Goal: Task Accomplishment & Management: Manage account settings

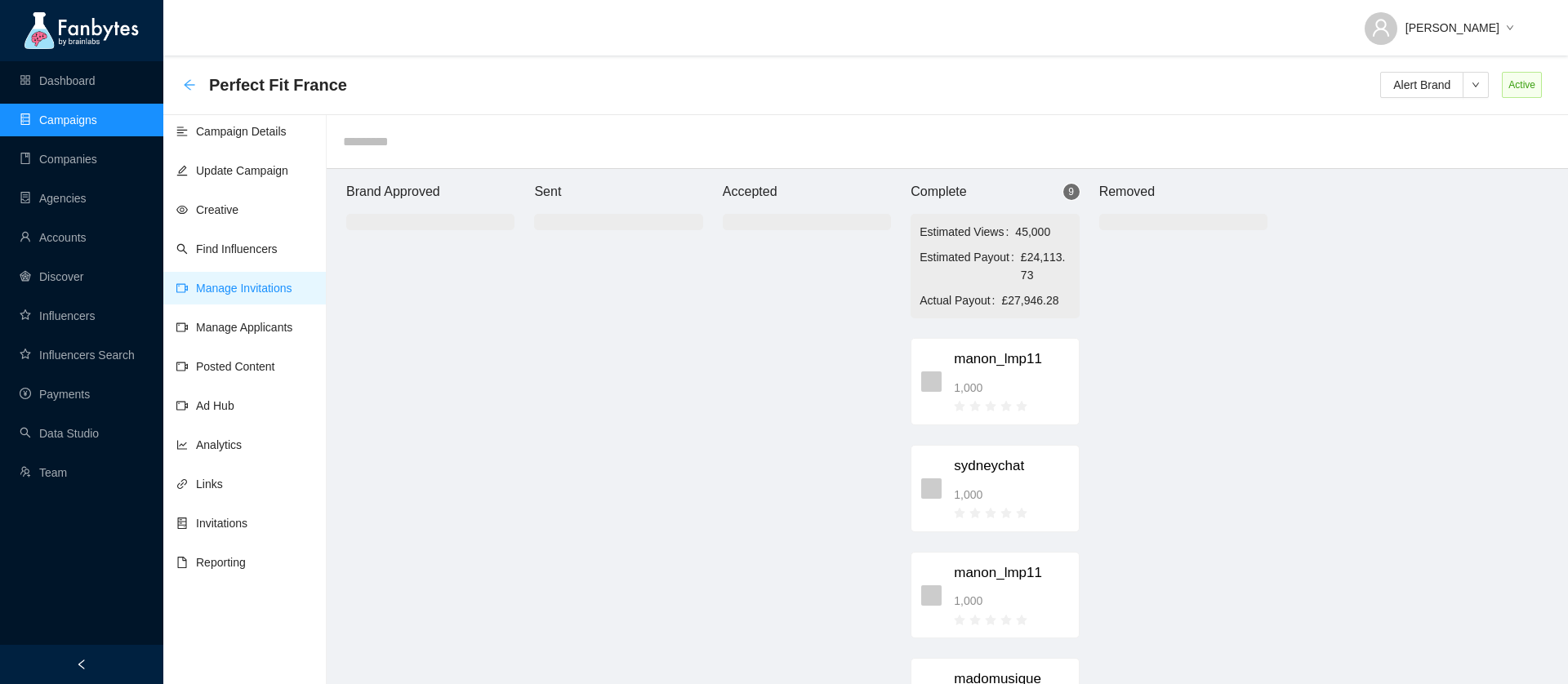
click at [187, 79] on icon "arrow-left" at bounding box center [189, 84] width 13 height 13
click at [188, 84] on icon "arrow-left" at bounding box center [189, 84] width 11 height 11
click at [71, 127] on link "Campaigns" at bounding box center [58, 120] width 77 height 13
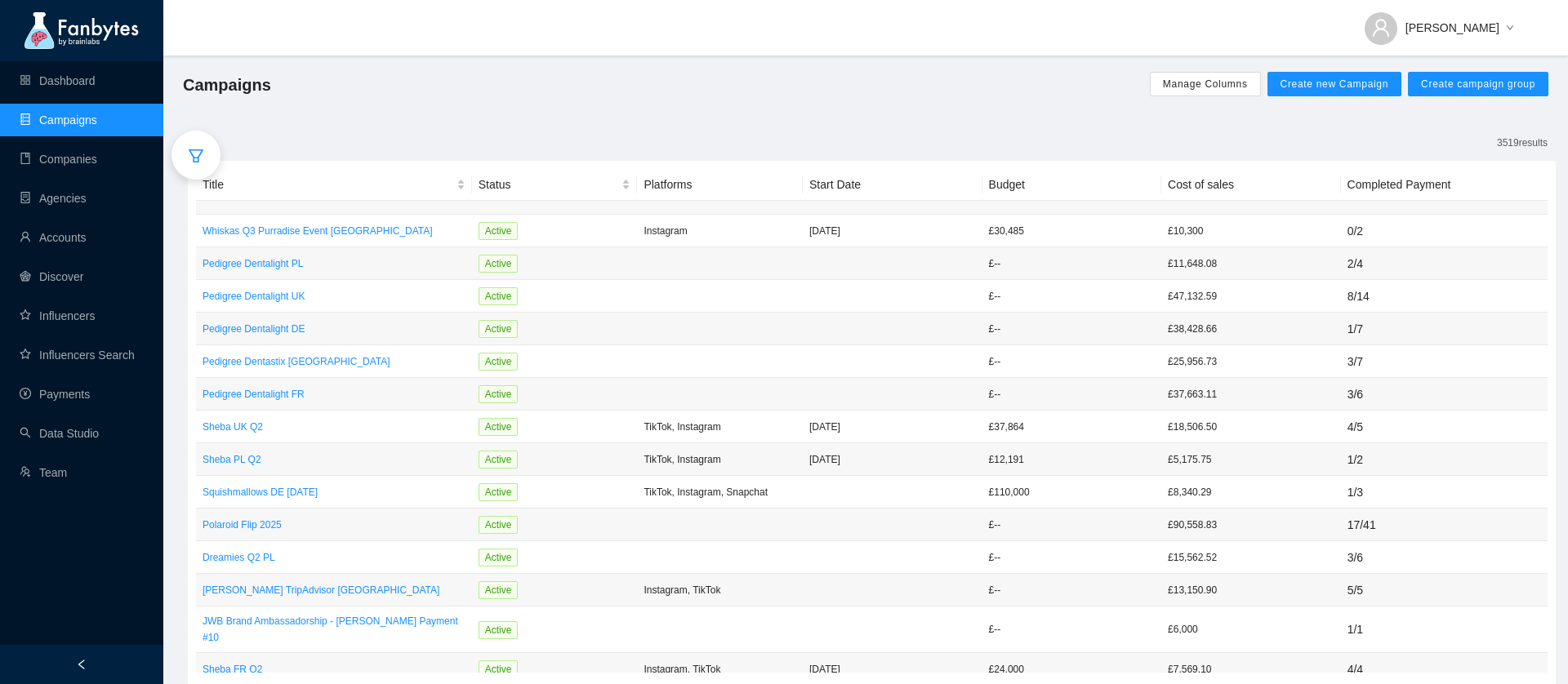
click at [203, 154] on icon "filter" at bounding box center [197, 156] width 17 height 17
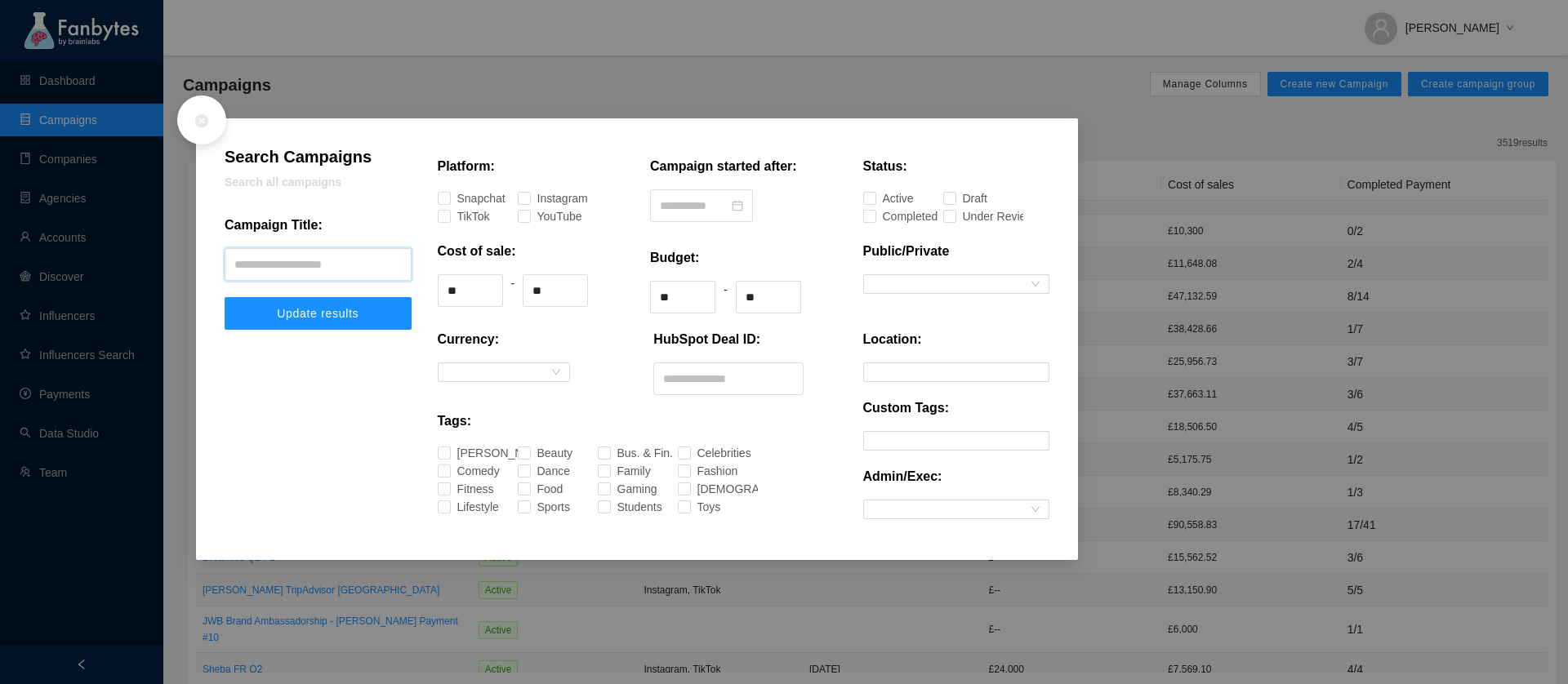
click at [313, 265] on input "text" at bounding box center [319, 264] width 187 height 33
type input "*******"
click at [225, 297] on button "Update results" at bounding box center [319, 314] width 187 height 33
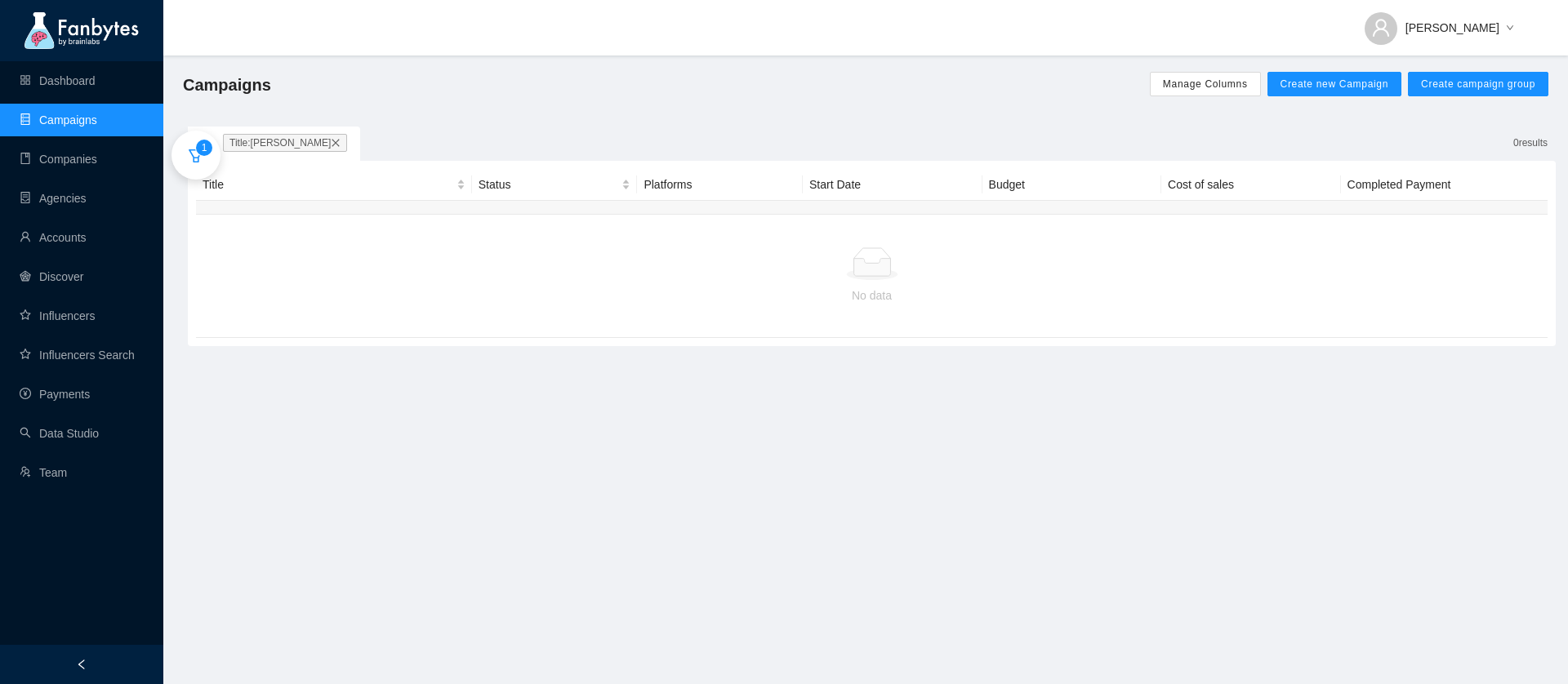
click at [256, 144] on span "Title: [PERSON_NAME]" at bounding box center [285, 143] width 124 height 18
click at [331, 142] on icon "close" at bounding box center [335, 142] width 10 height 10
click at [201, 153] on icon "filter" at bounding box center [197, 156] width 17 height 17
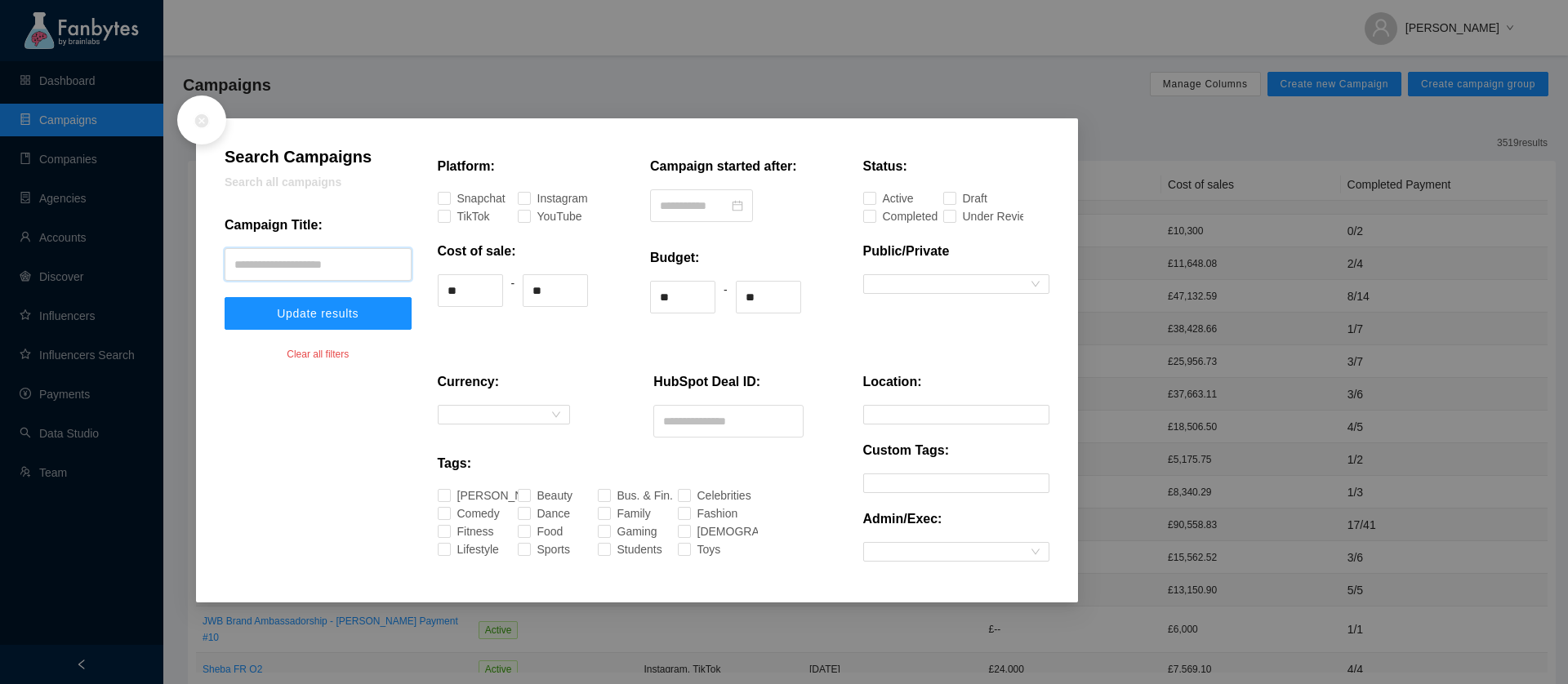
click at [344, 262] on input "text" at bounding box center [319, 264] width 187 height 33
type input "*******"
click at [225, 297] on button "Update results" at bounding box center [319, 314] width 187 height 33
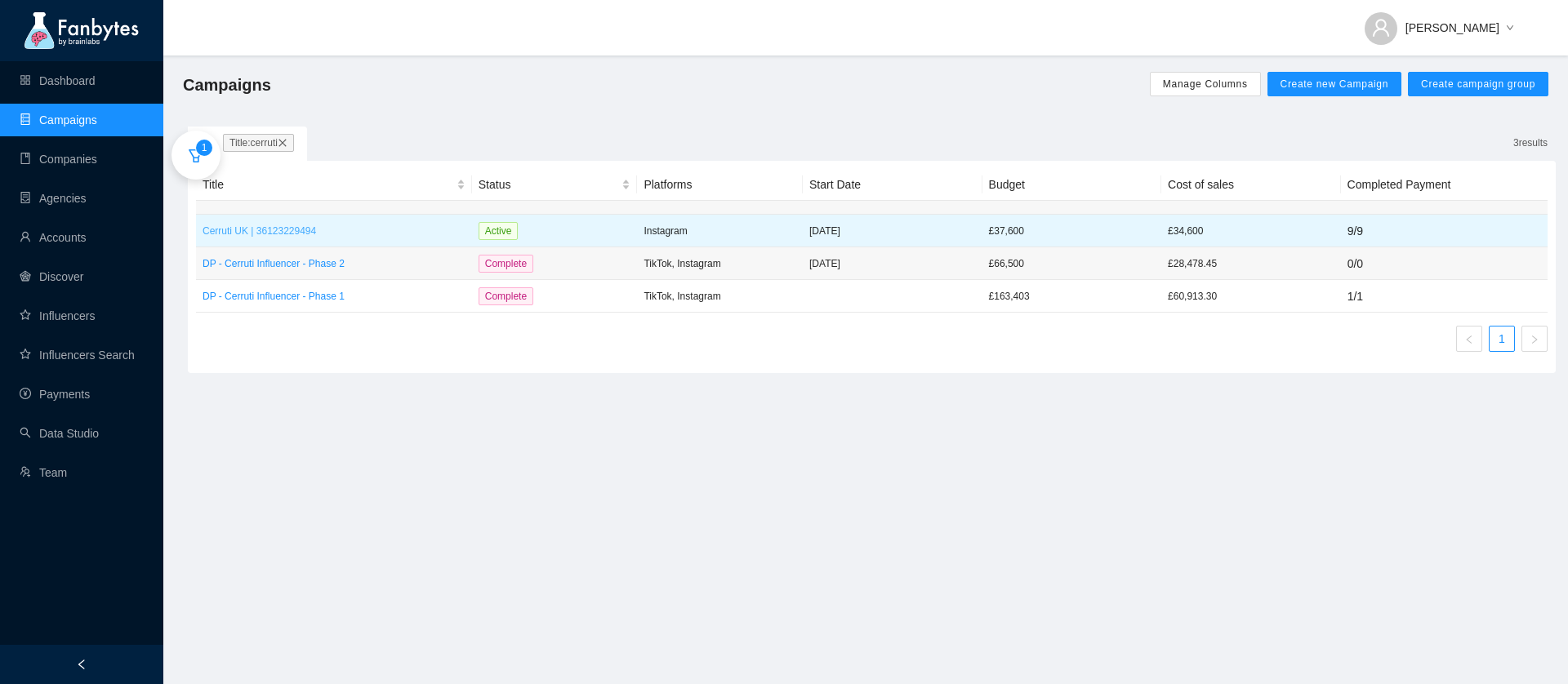
click at [273, 231] on p "Cerruti UK | 36123229494" at bounding box center [334, 231] width 263 height 17
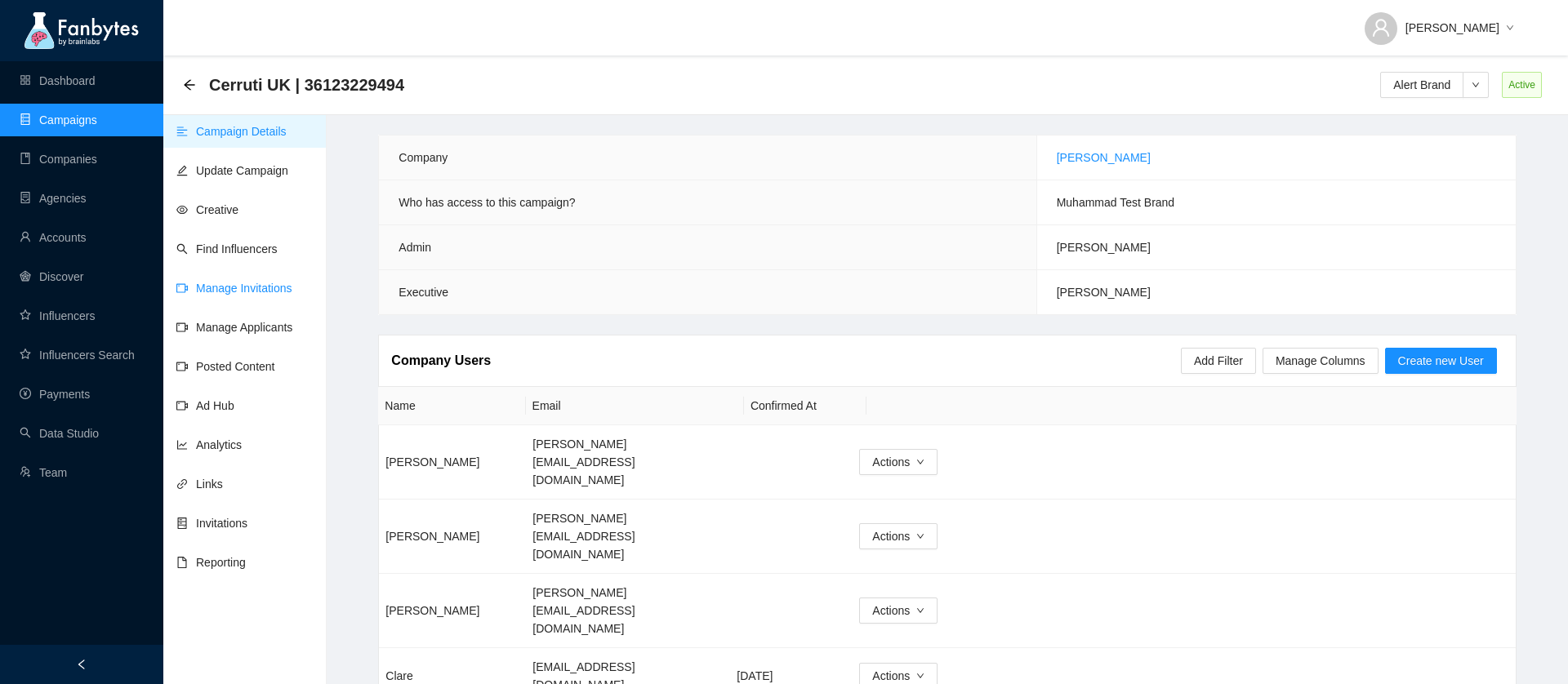
click at [239, 282] on link "Manage Invitations" at bounding box center [234, 288] width 116 height 13
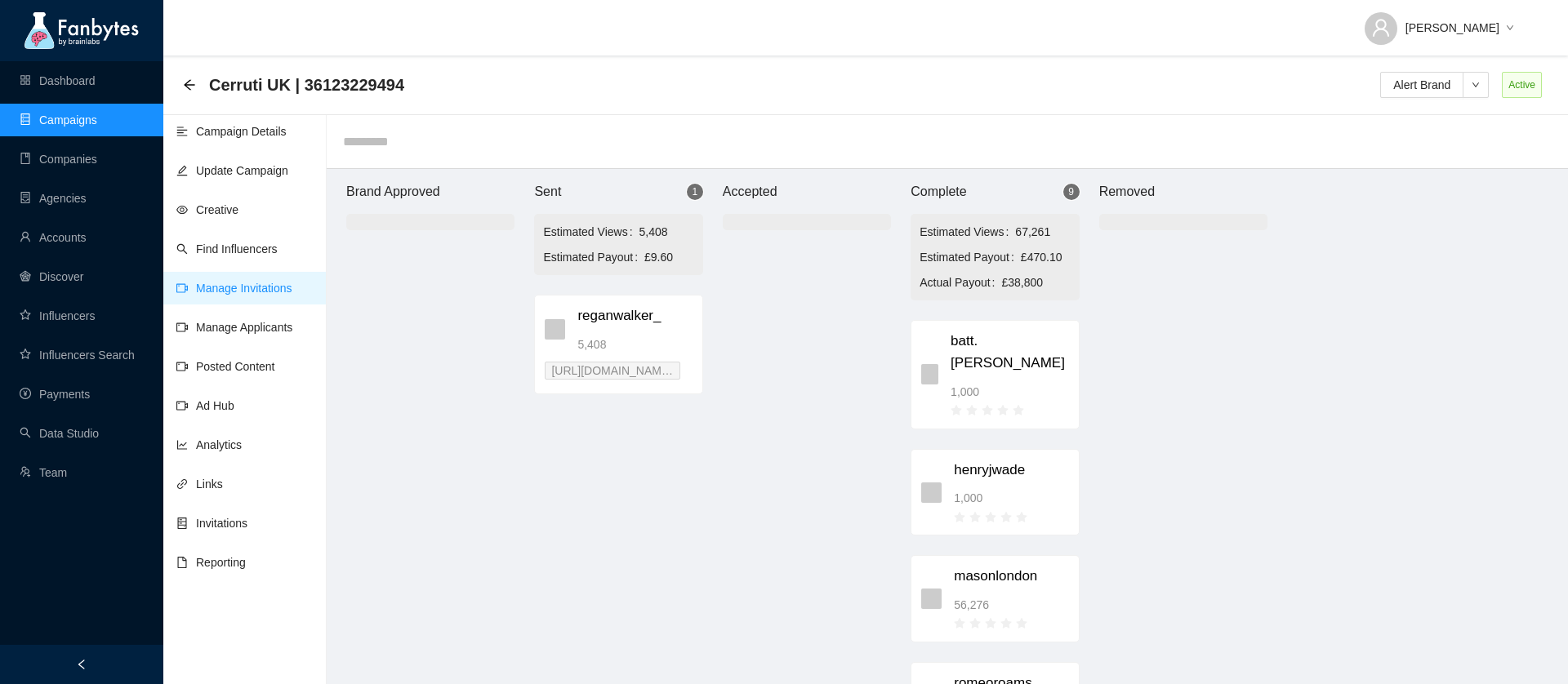
scroll to position [17, 0]
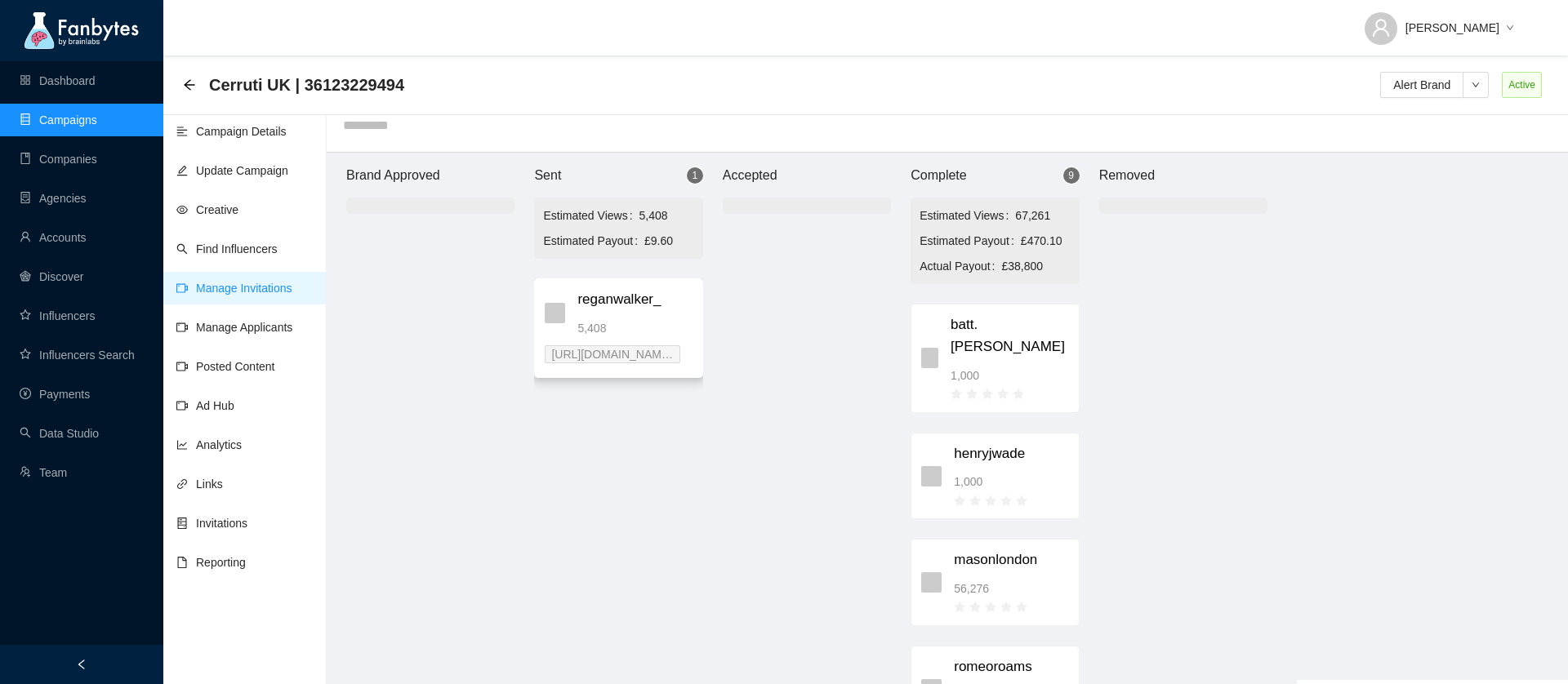
click at [626, 320] on div "5,408" at bounding box center [635, 329] width 114 height 18
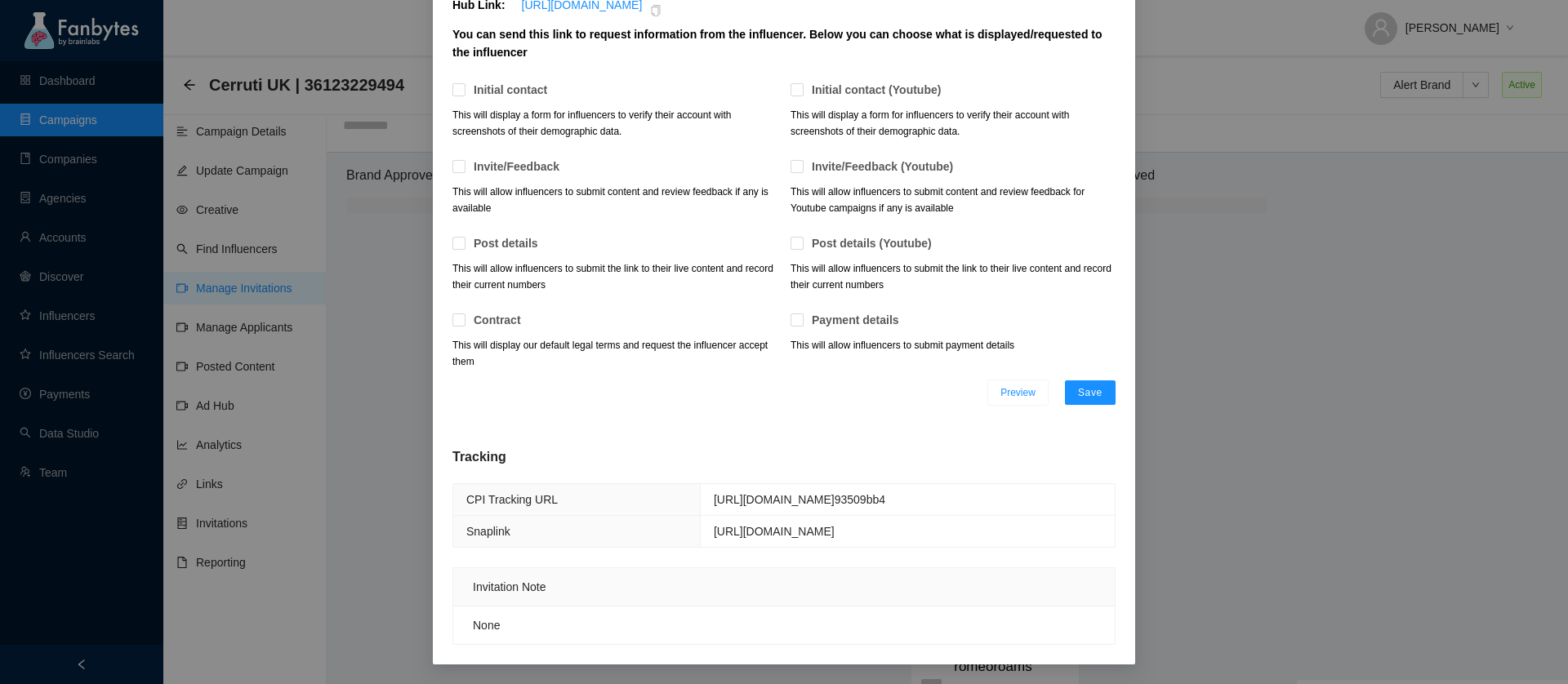
scroll to position [0, 0]
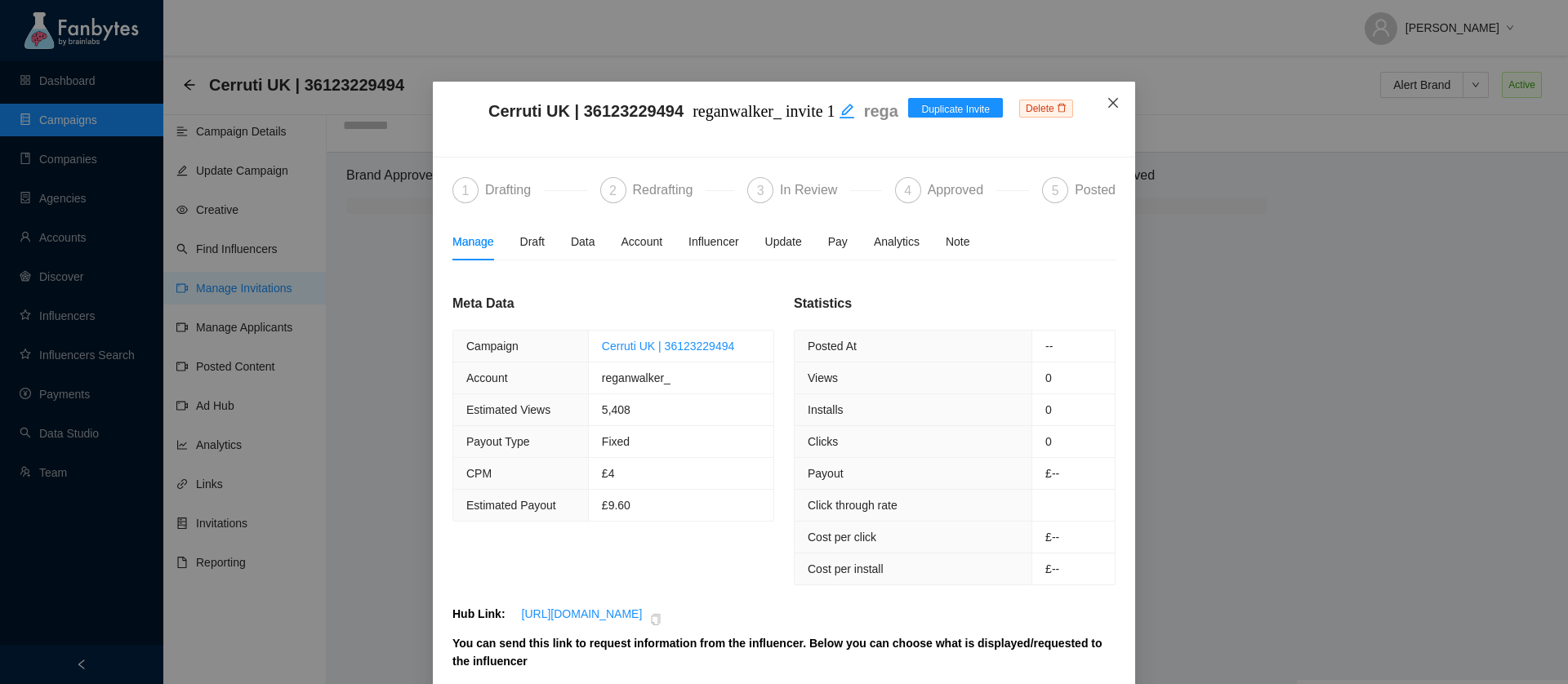
click at [1112, 106] on icon "close" at bounding box center [1113, 103] width 13 height 13
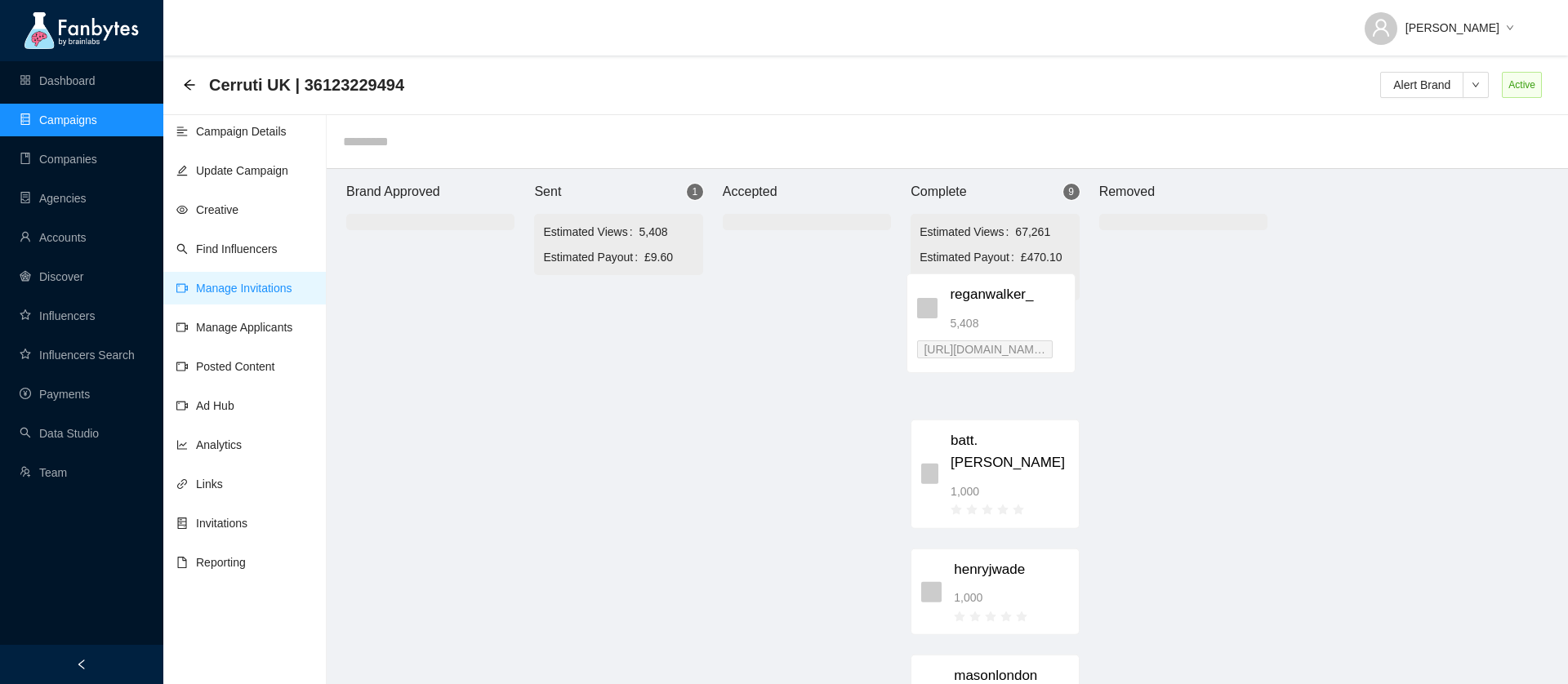
drag, startPoint x: 626, startPoint y: 332, endPoint x: 1007, endPoint y: 311, distance: 381.6
click at [1007, 311] on div "Brand Approved Sent 1 Estimated Views 5,408 Estimated Payout £9.60 reganwalker_…" at bounding box center [807, 434] width 980 height 532
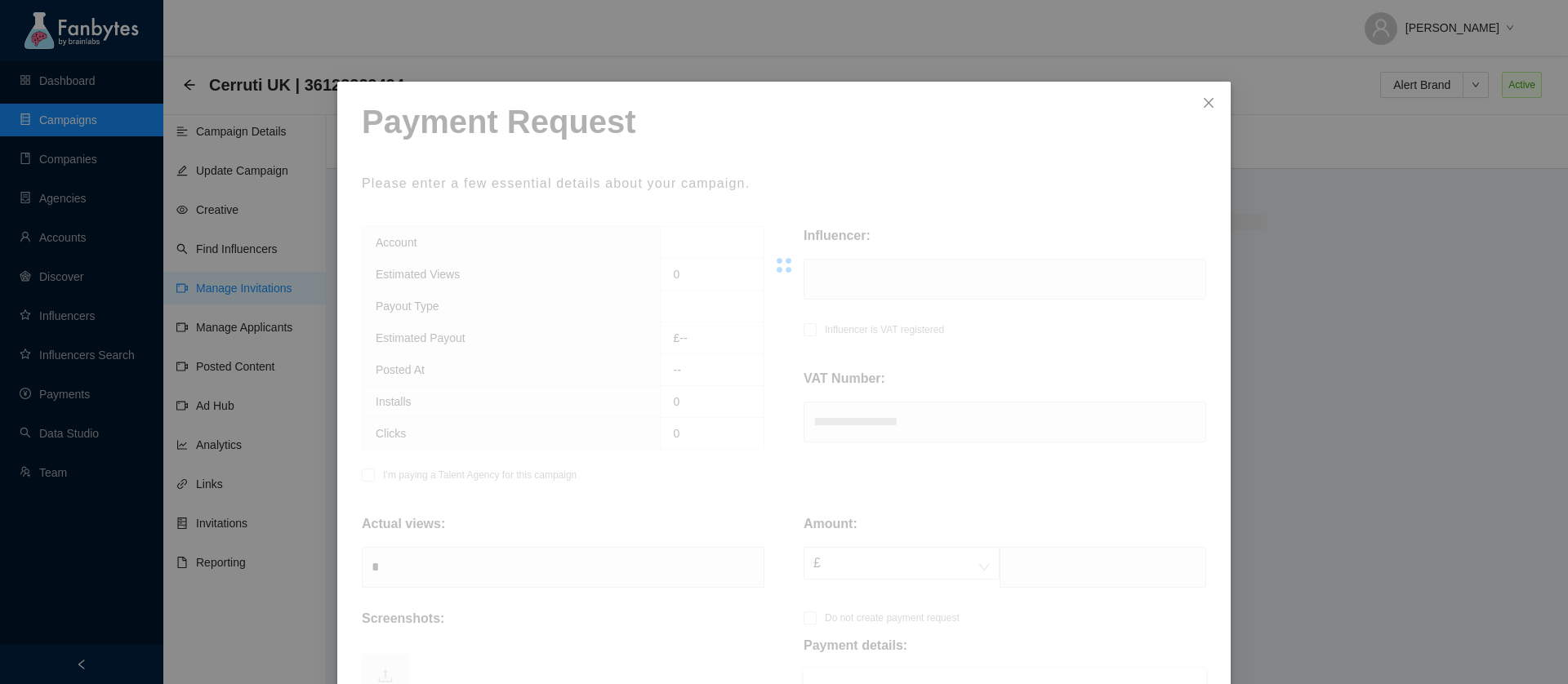
click at [667, 332] on div at bounding box center [784, 265] width 844 height 327
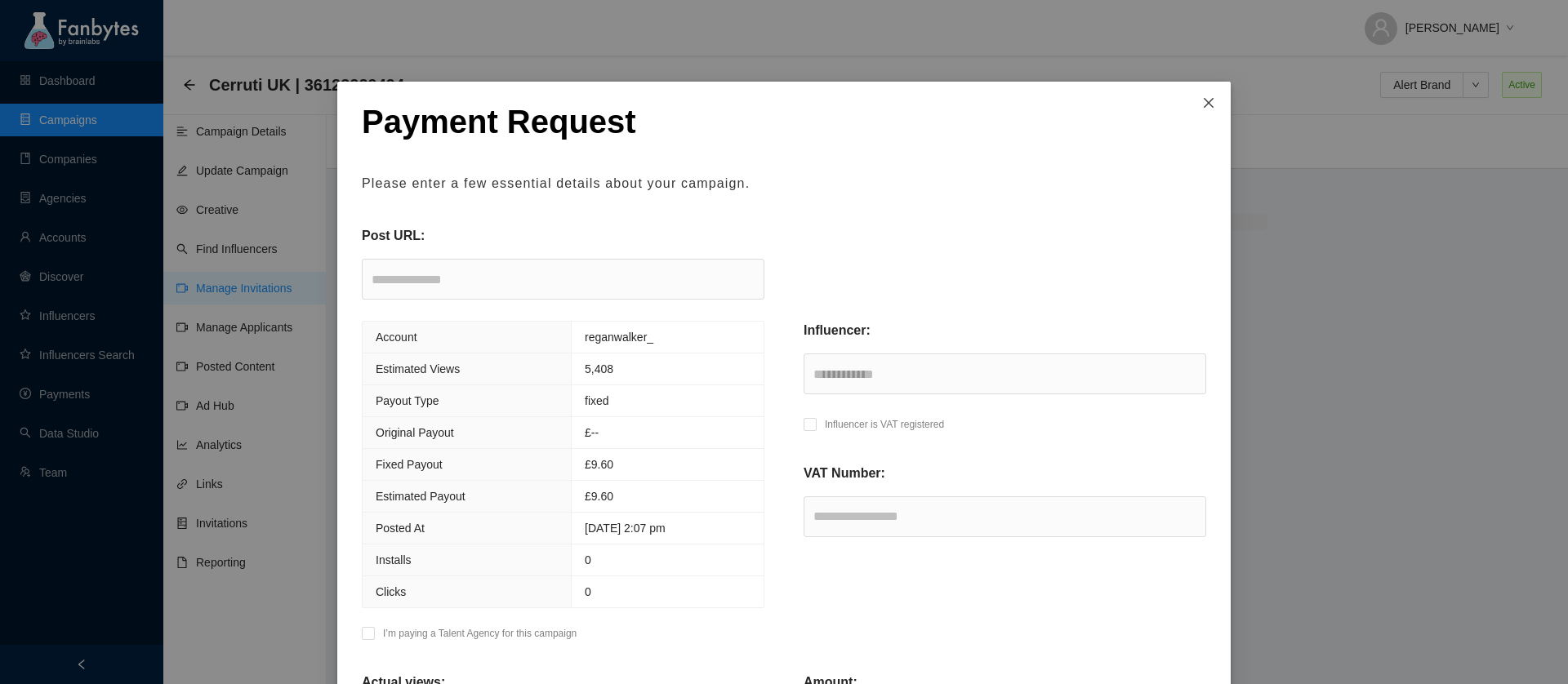
click at [1208, 98] on icon "close" at bounding box center [1209, 103] width 13 height 13
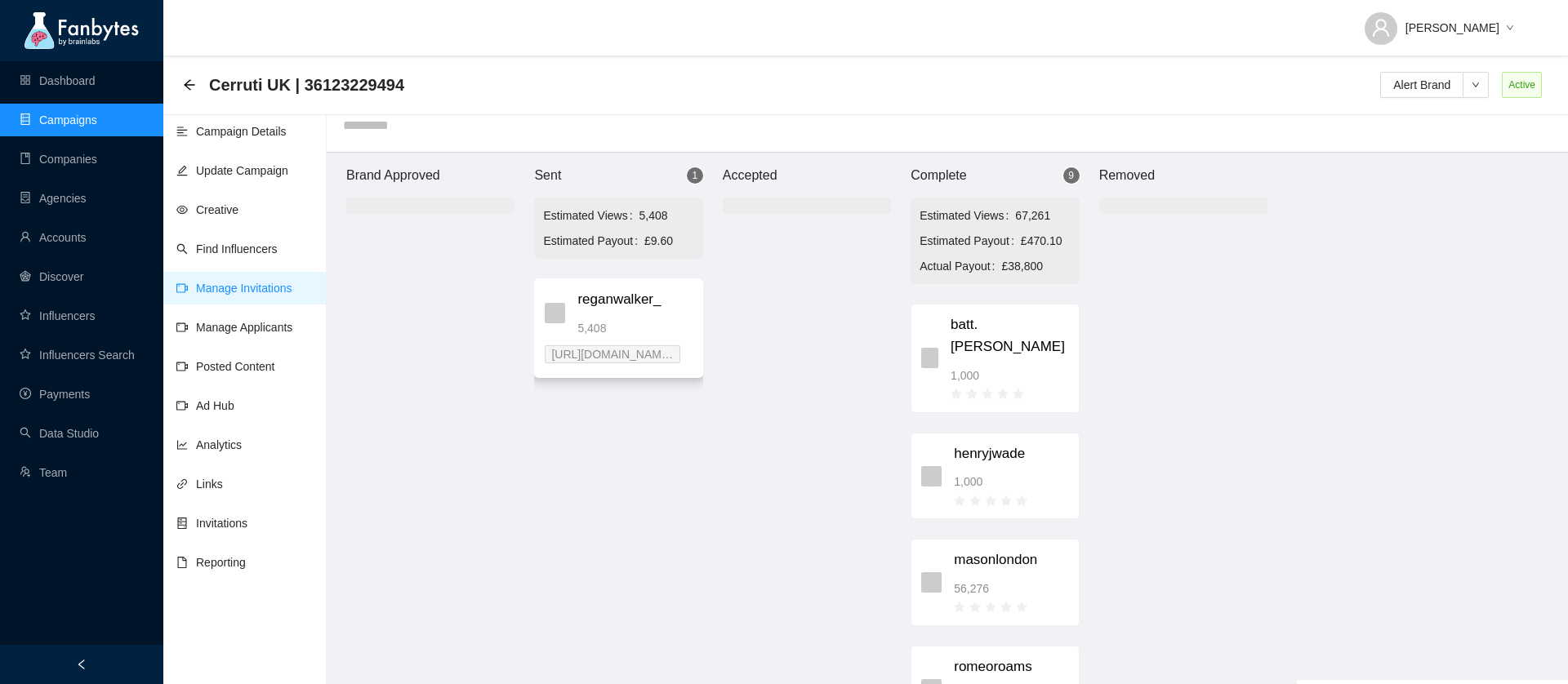
click at [660, 301] on span "reganwalker_" at bounding box center [635, 300] width 114 height 22
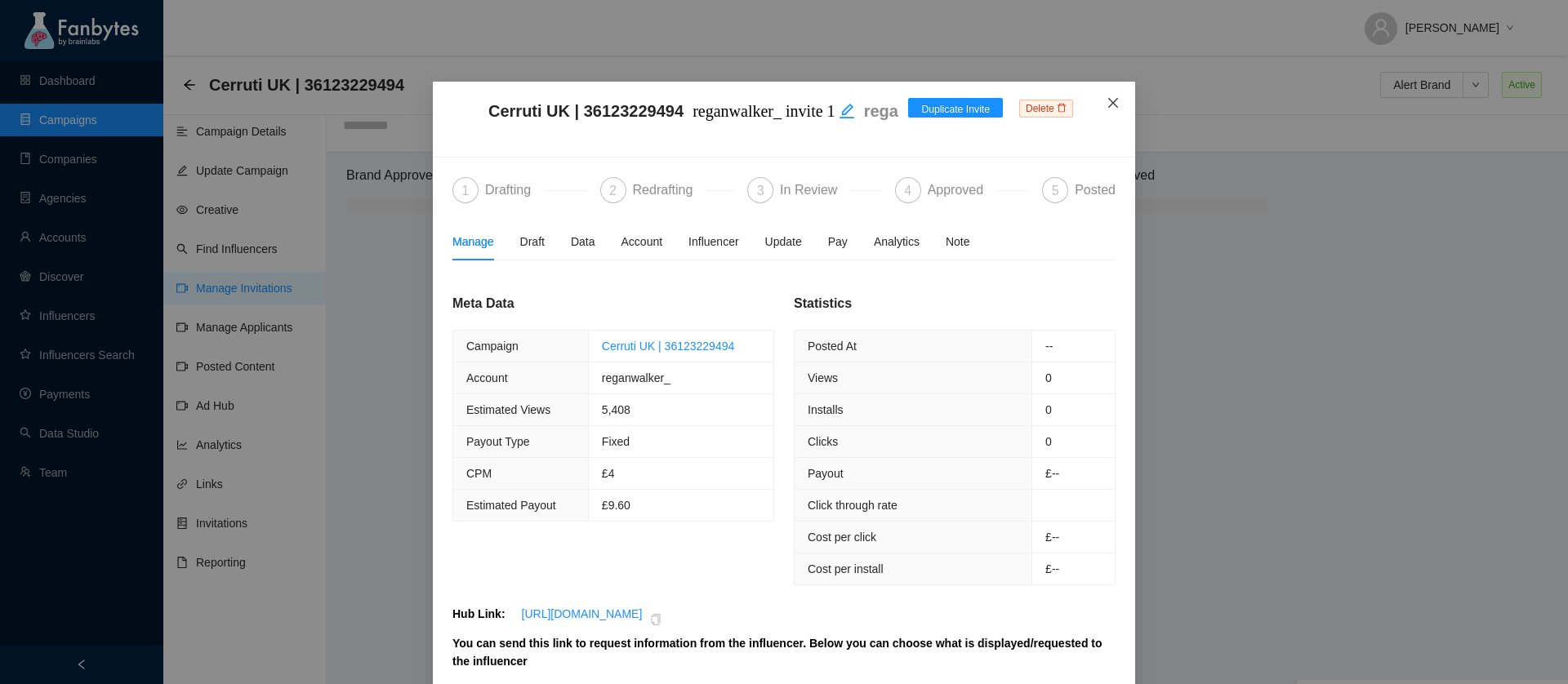
click at [1118, 105] on icon "close" at bounding box center [1113, 103] width 13 height 13
